Goal: Obtain resource: Download file/media

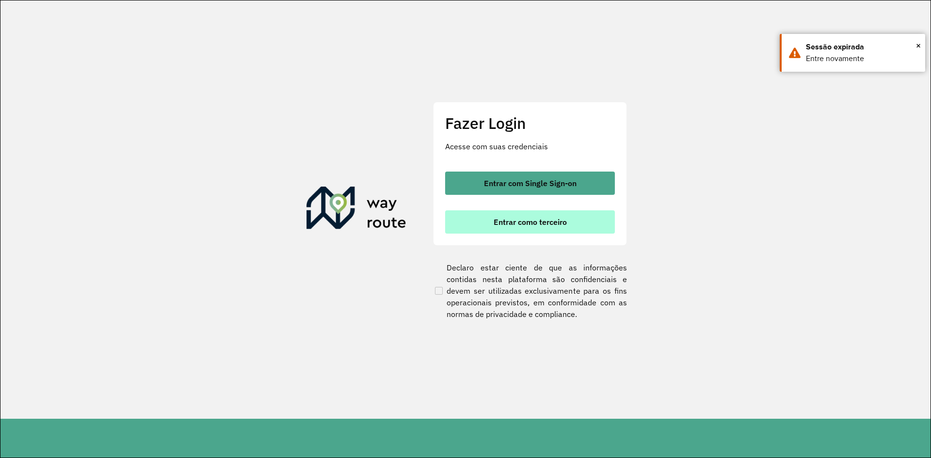
click at [513, 215] on button "Entrar como terceiro" at bounding box center [530, 221] width 170 height 23
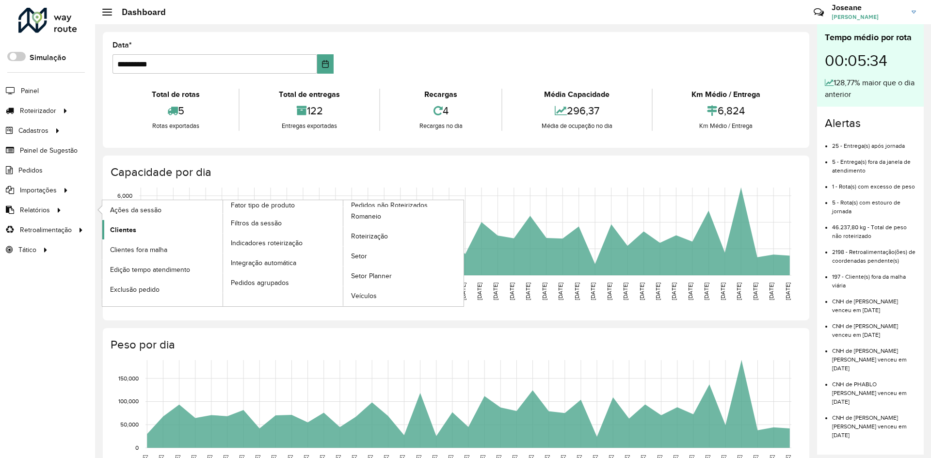
click at [133, 227] on span "Clientes" at bounding box center [123, 230] width 26 height 10
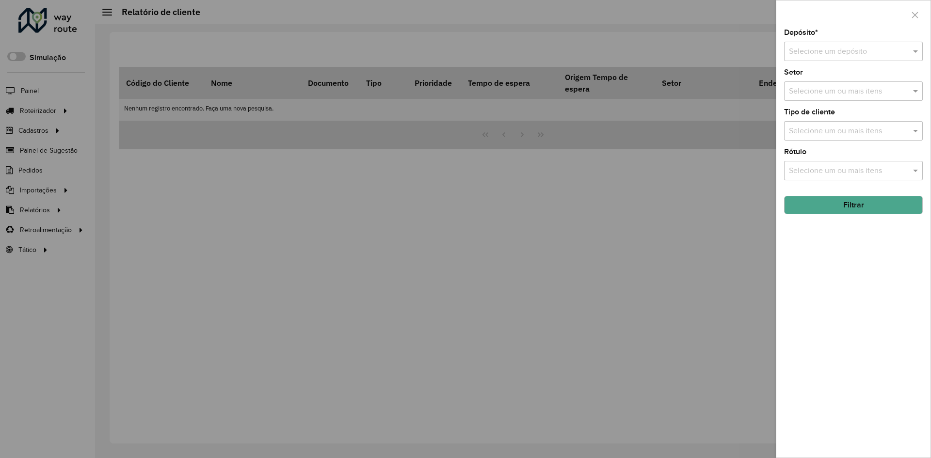
click at [831, 50] on input "text" at bounding box center [844, 52] width 110 height 12
click at [827, 81] on span "BRAMAM - ITAITUBA" at bounding box center [825, 79] width 73 height 8
click at [855, 204] on button "Filtrar" at bounding box center [853, 205] width 139 height 18
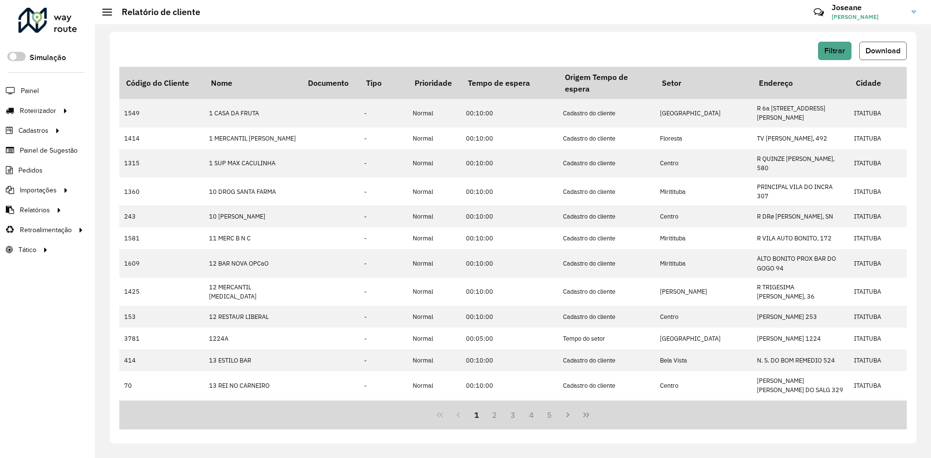
click at [886, 53] on span "Download" at bounding box center [883, 51] width 35 height 8
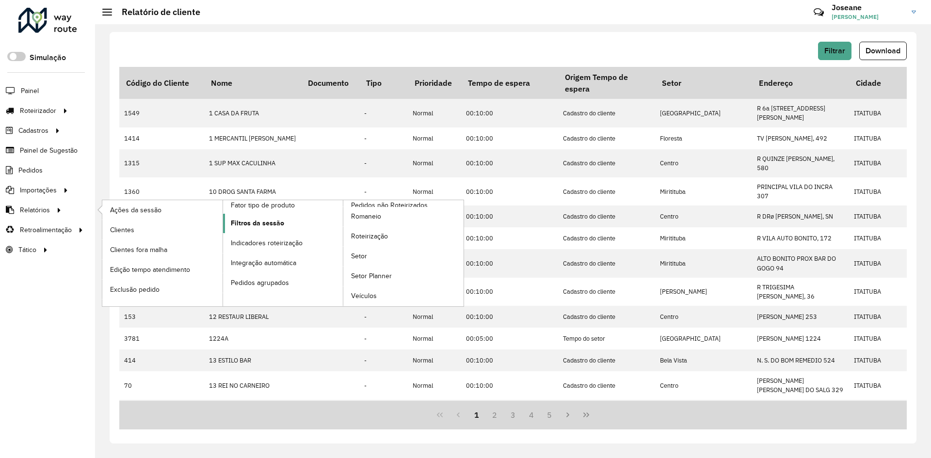
click at [248, 221] on span "Filtros da sessão" at bounding box center [257, 223] width 53 height 10
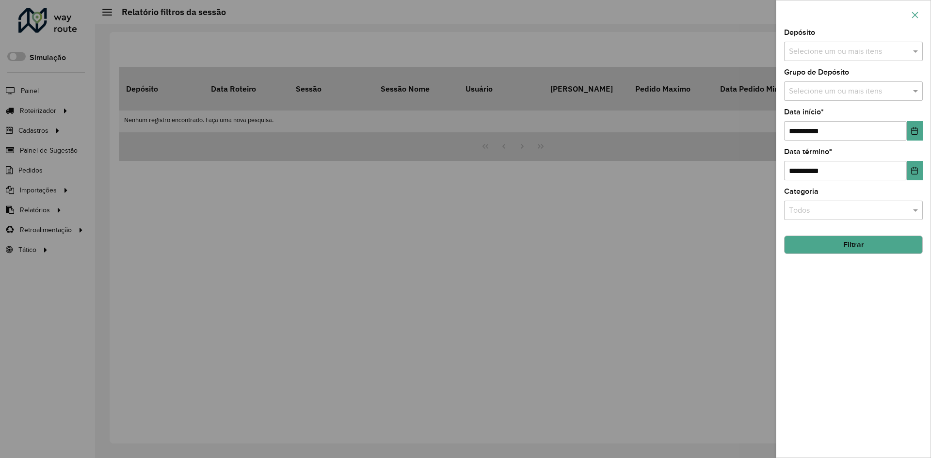
click at [916, 12] on icon "button" at bounding box center [915, 15] width 8 height 8
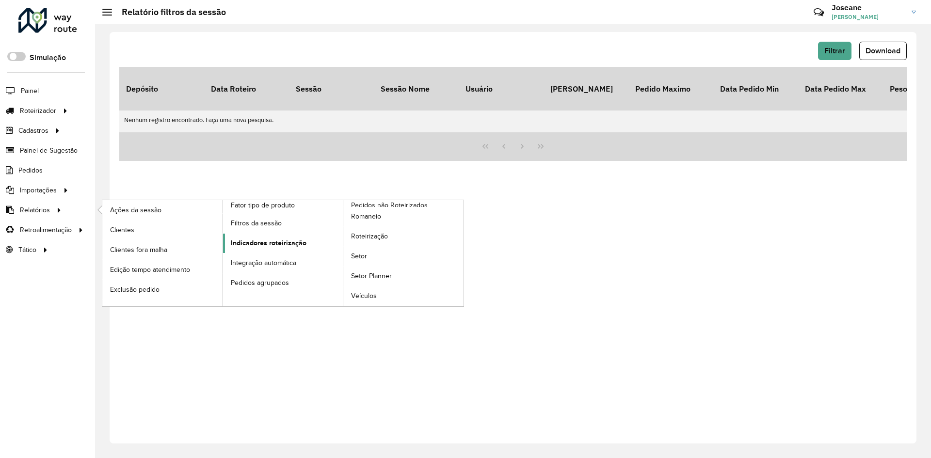
click at [268, 244] on span "Indicadores roteirização" at bounding box center [269, 243] width 76 height 10
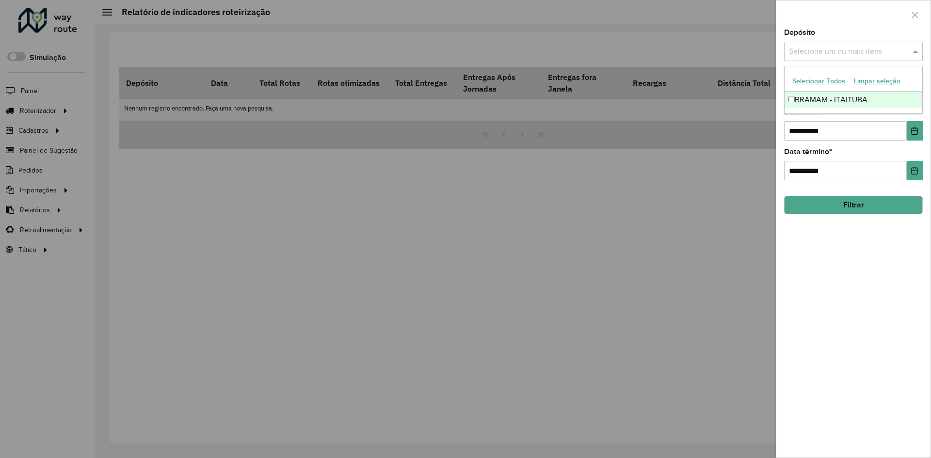
click at [823, 49] on input "text" at bounding box center [849, 52] width 124 height 12
click at [815, 92] on div "BRAMAM - ITAITUBA" at bounding box center [854, 100] width 138 height 16
click at [844, 126] on input "**********" at bounding box center [845, 130] width 123 height 19
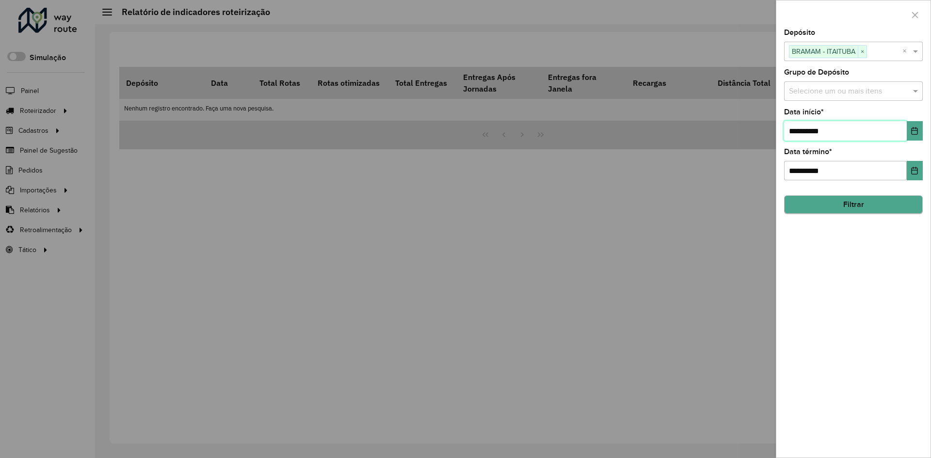
type input "**********"
click at [851, 203] on button "Filtrar" at bounding box center [853, 205] width 139 height 18
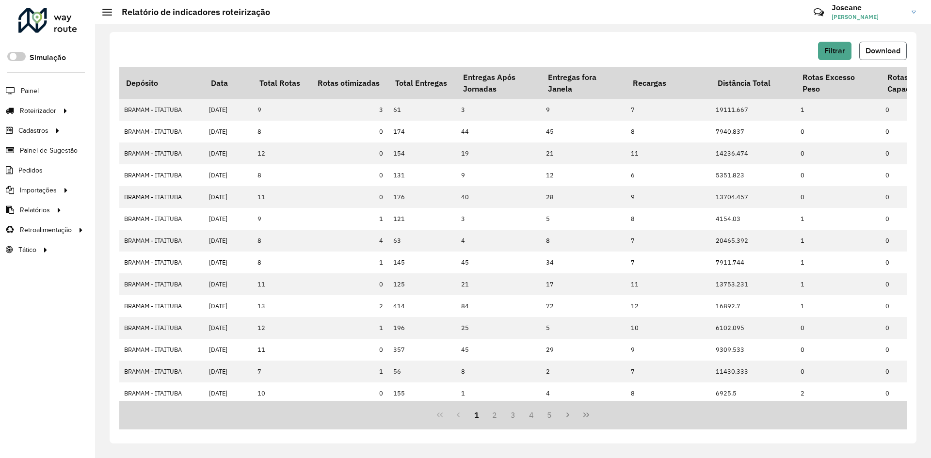
click at [881, 48] on span "Download" at bounding box center [883, 51] width 35 height 8
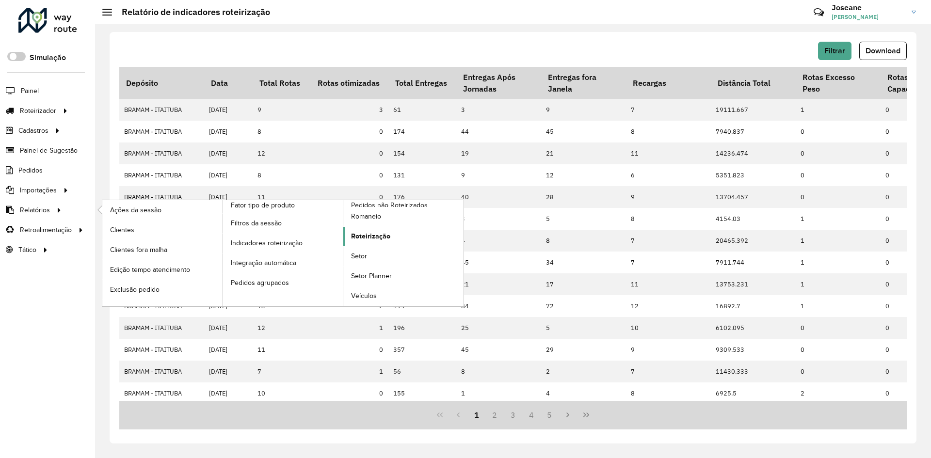
click at [358, 232] on span "Roteirização" at bounding box center [370, 236] width 39 height 10
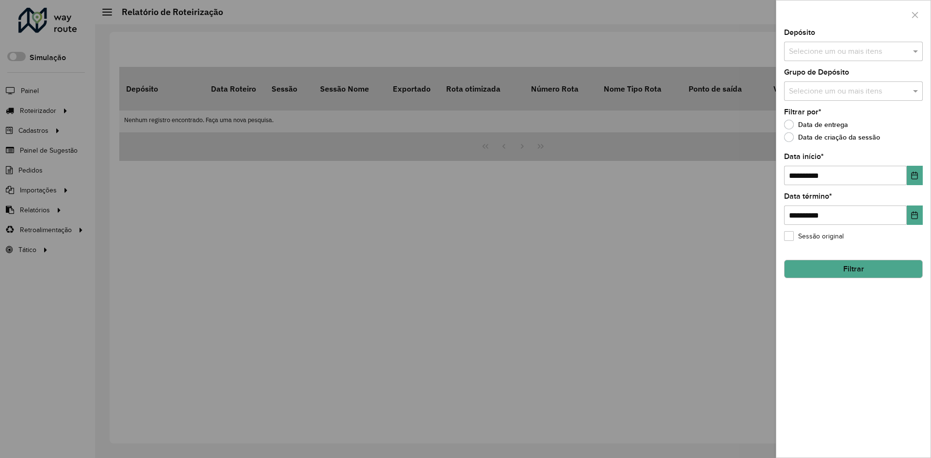
click at [840, 49] on input "text" at bounding box center [849, 52] width 124 height 12
click at [822, 103] on div "BRAMAM - ITAITUBA" at bounding box center [854, 100] width 138 height 16
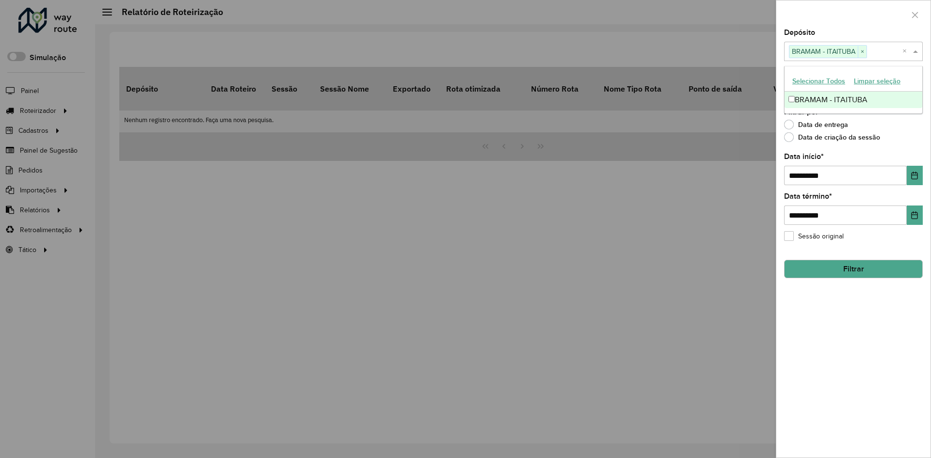
click at [912, 129] on div "Data de entrega" at bounding box center [853, 127] width 139 height 12
click at [840, 176] on input "**********" at bounding box center [845, 175] width 123 height 19
type input "**********"
click at [858, 274] on button "Filtrar" at bounding box center [853, 269] width 139 height 18
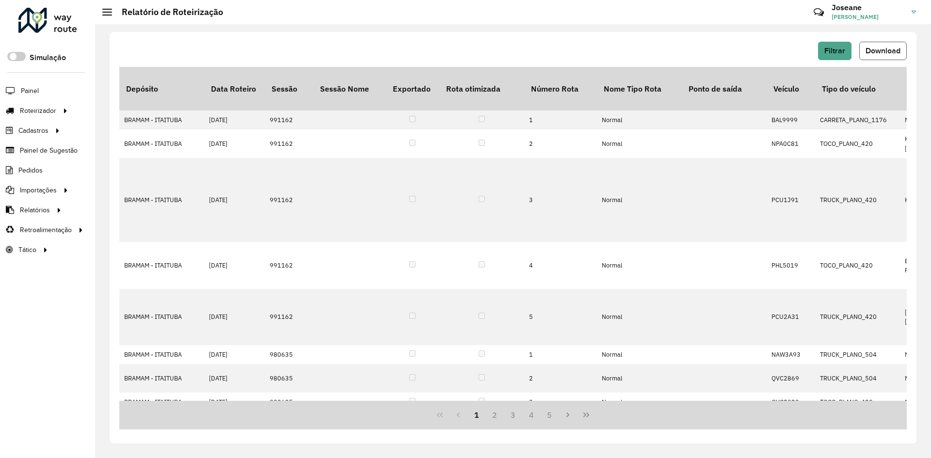
click at [891, 48] on span "Download" at bounding box center [883, 51] width 35 height 8
click at [35, 167] on span "Pedidos" at bounding box center [30, 170] width 25 height 10
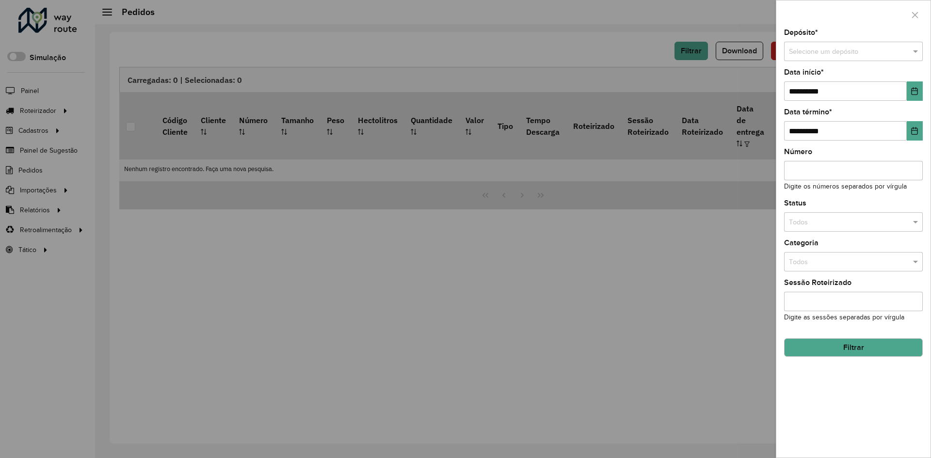
click at [833, 52] on input "text" at bounding box center [844, 52] width 110 height 11
click at [819, 79] on span "BRAMAM - ITAITUBA" at bounding box center [821, 79] width 64 height 8
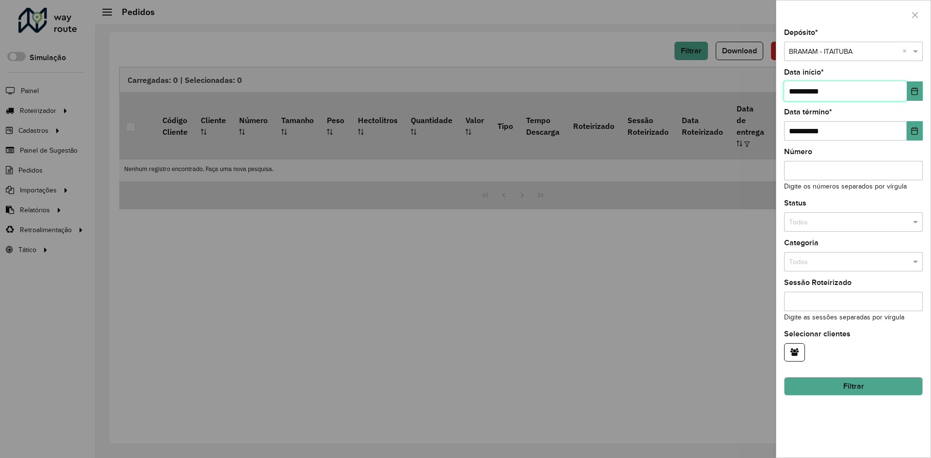
click at [835, 89] on input "**********" at bounding box center [845, 90] width 123 height 19
type input "**********"
click at [842, 393] on button "Filtrar" at bounding box center [853, 386] width 139 height 18
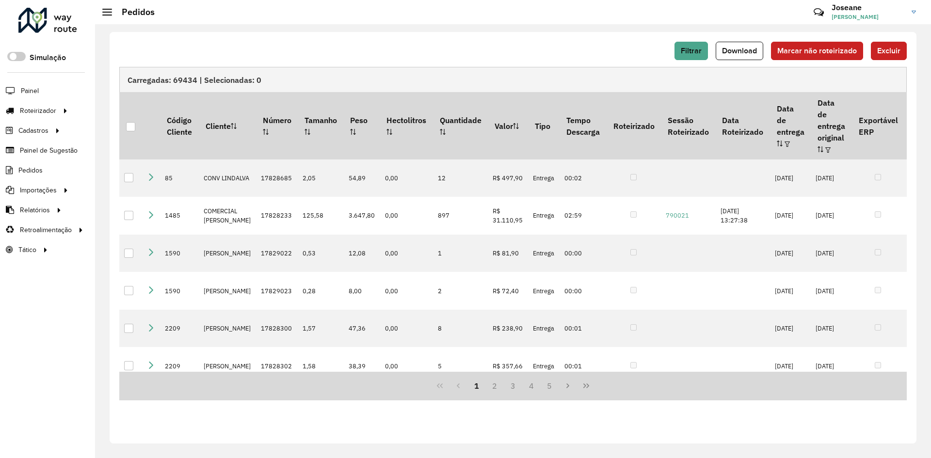
click at [477, 25] on div "Filtrar Download Marcar não roteirizado Excluir Carregadas: 69434 | Selecionada…" at bounding box center [513, 241] width 836 height 434
click at [740, 49] on span "Download" at bounding box center [739, 51] width 35 height 8
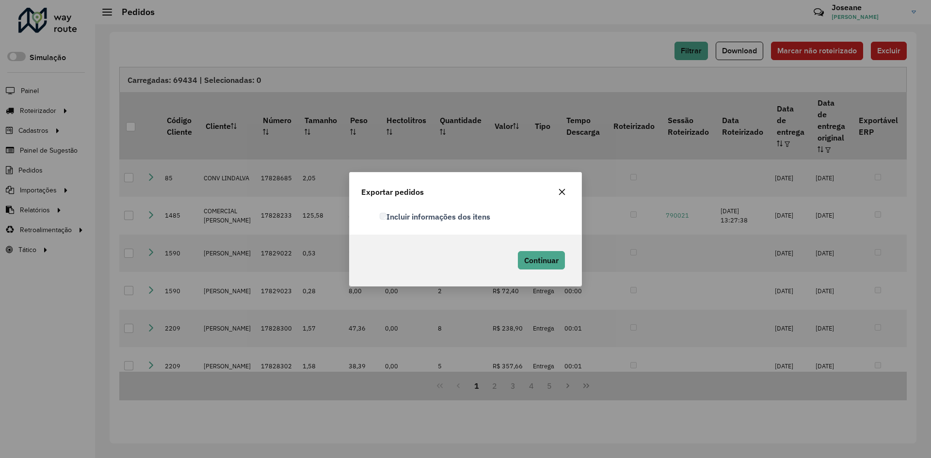
click at [386, 221] on label "Incluir informações dos itens" at bounding box center [435, 217] width 111 height 12
click at [554, 253] on button "Continuar" at bounding box center [541, 260] width 47 height 18
